Goal: Task Accomplishment & Management: Use online tool/utility

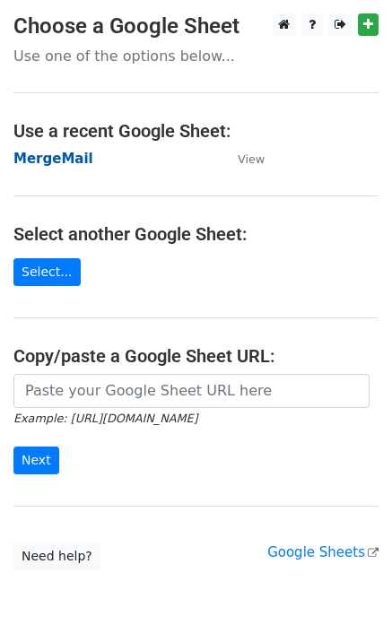
click at [69, 166] on strong "MergeMail" at bounding box center [53, 159] width 80 height 16
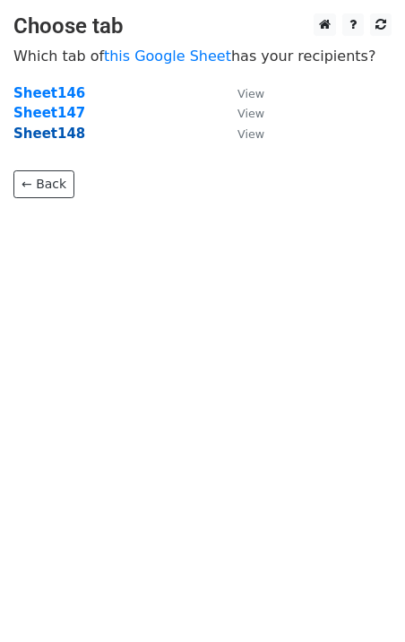
click at [56, 141] on strong "Sheet148" at bounding box center [49, 134] width 72 height 16
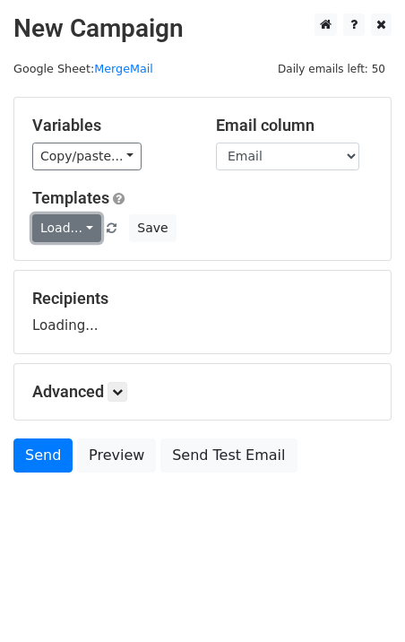
click at [69, 220] on link "Load..." at bounding box center [66, 228] width 69 height 28
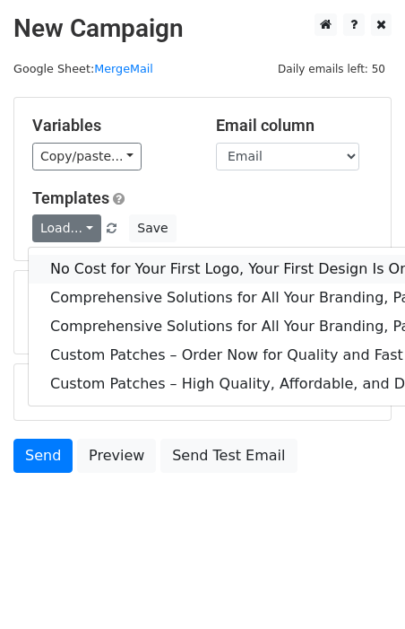
click at [93, 270] on link "No Cost for Your First Logo, Your First Design Is On Us!" at bounding box center [366, 269] width 675 height 29
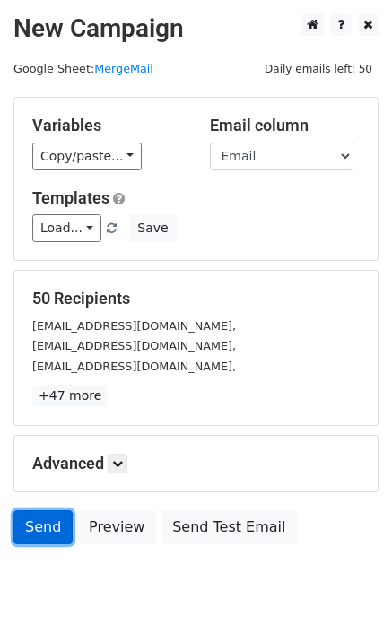
click at [67, 518] on link "Send" at bounding box center [42, 527] width 59 height 34
click at [44, 527] on link "Send" at bounding box center [42, 527] width 59 height 34
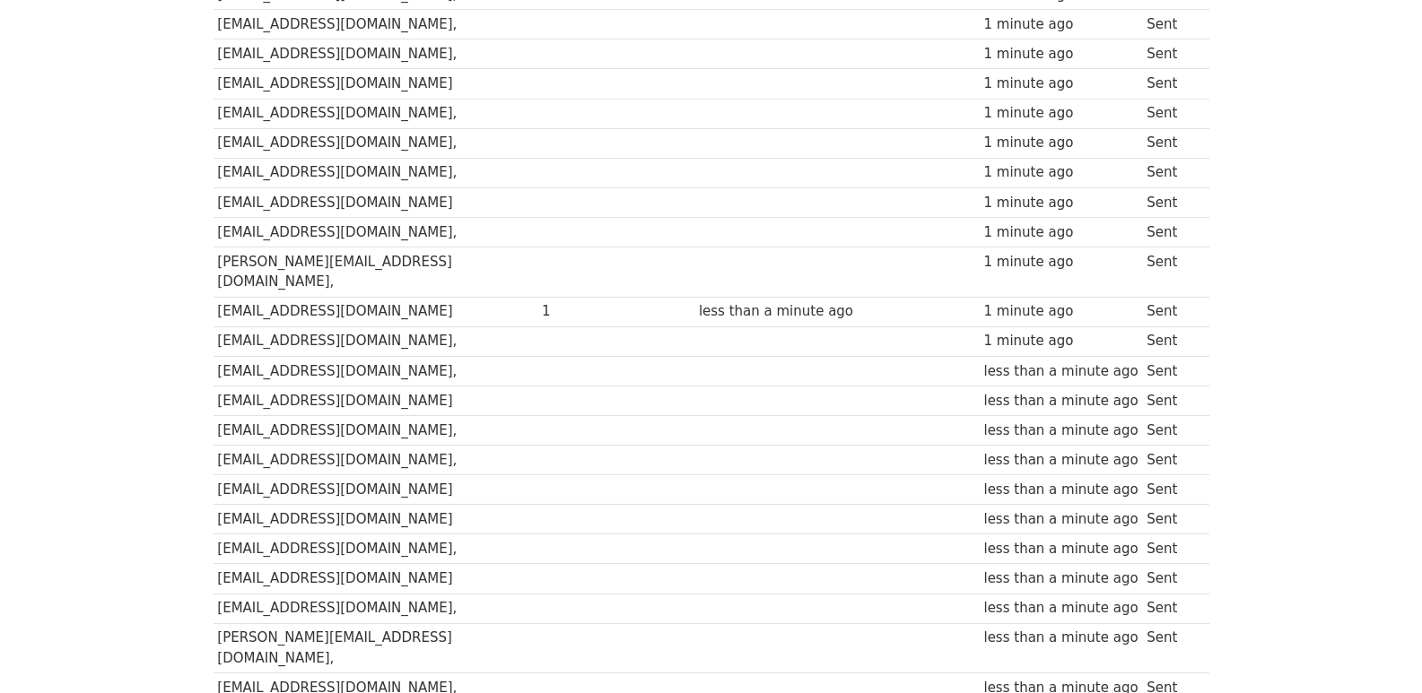
scroll to position [1248, 0]
